Goal: Transaction & Acquisition: Purchase product/service

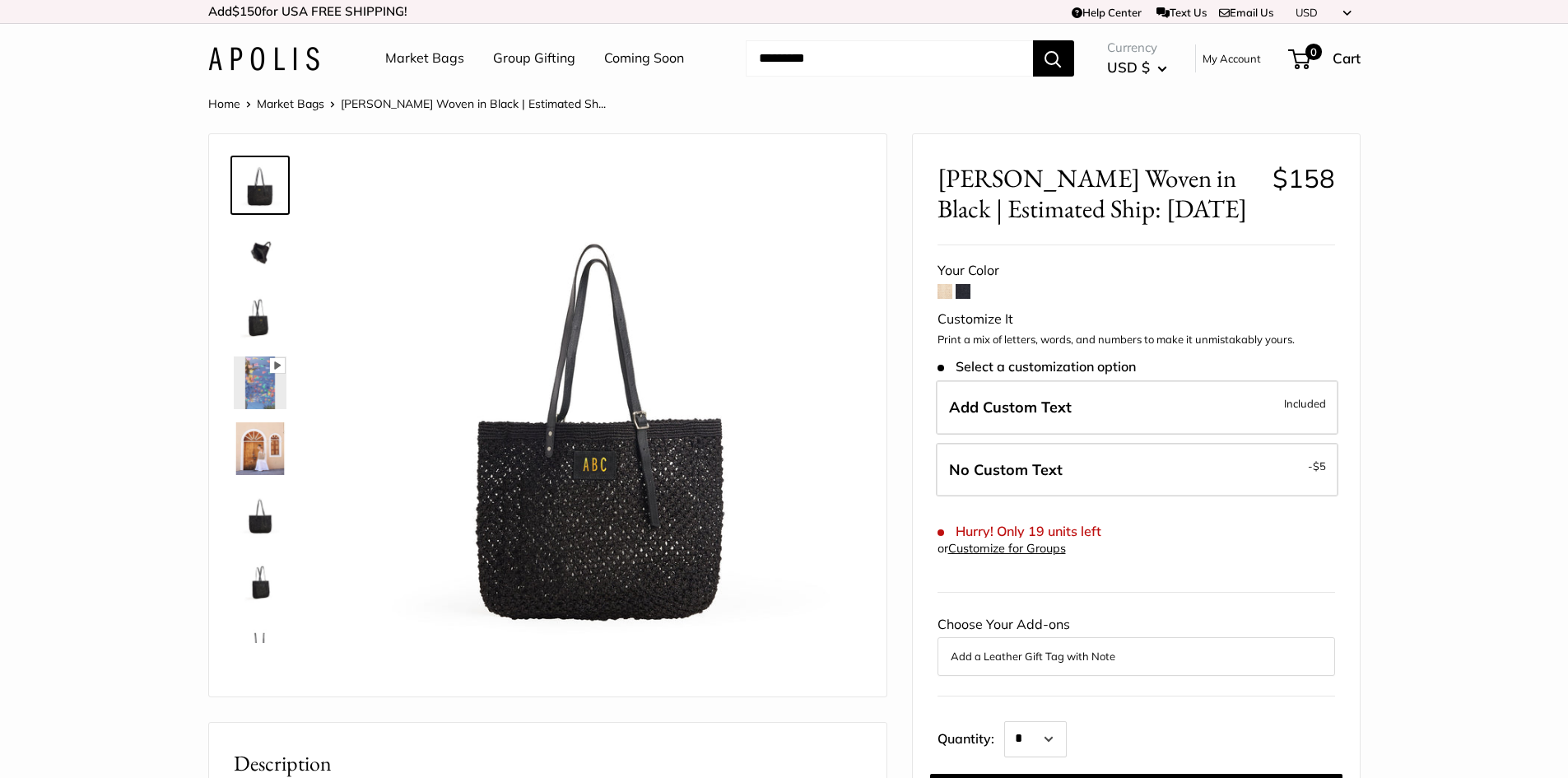
click at [948, 295] on span at bounding box center [945, 291] width 15 height 15
